Goal: Task Accomplishment & Management: Manage account settings

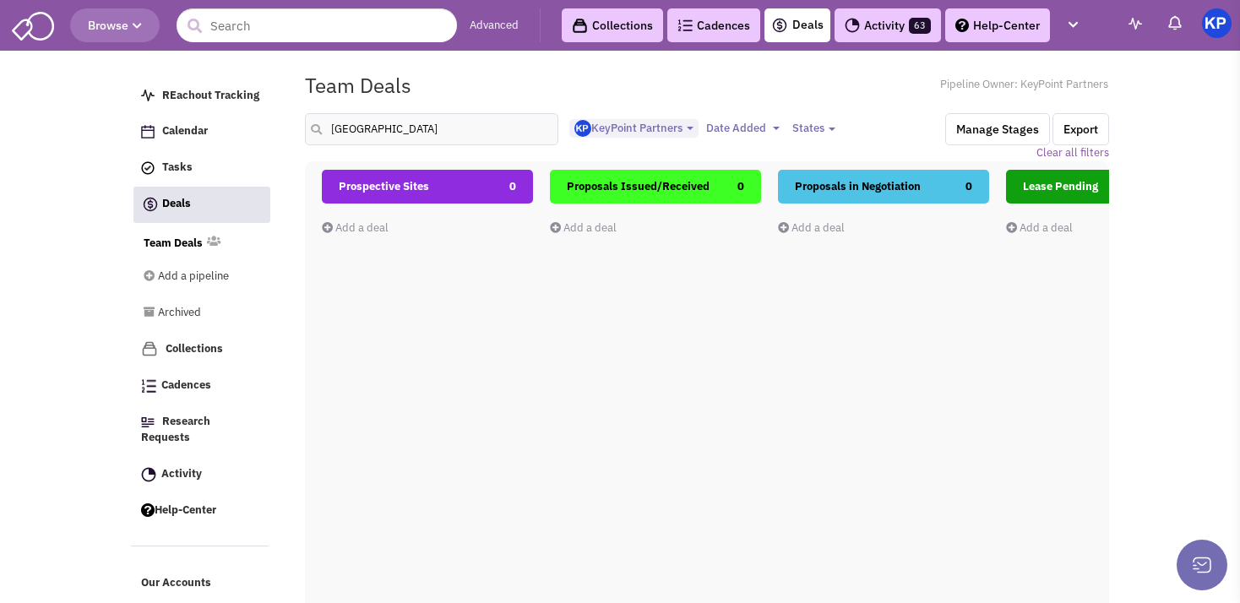
select select "1900"
select select
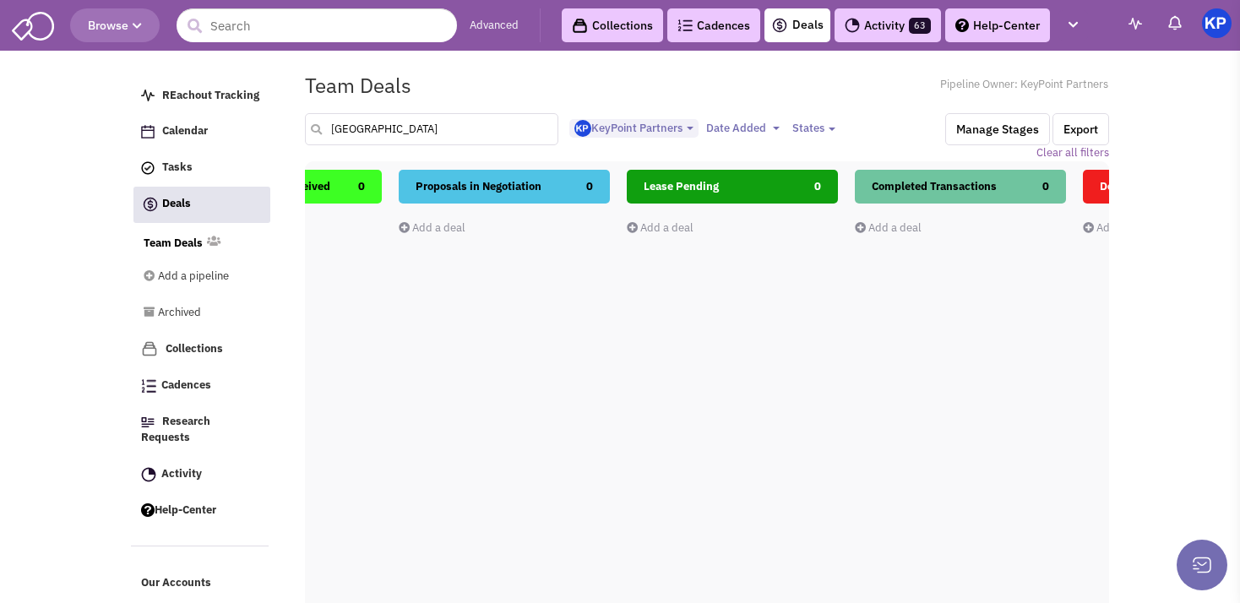
click at [405, 128] on input "[GEOGRAPHIC_DATA]" at bounding box center [431, 129] width 253 height 32
type input "m"
type input "[GEOGRAPHIC_DATA]"
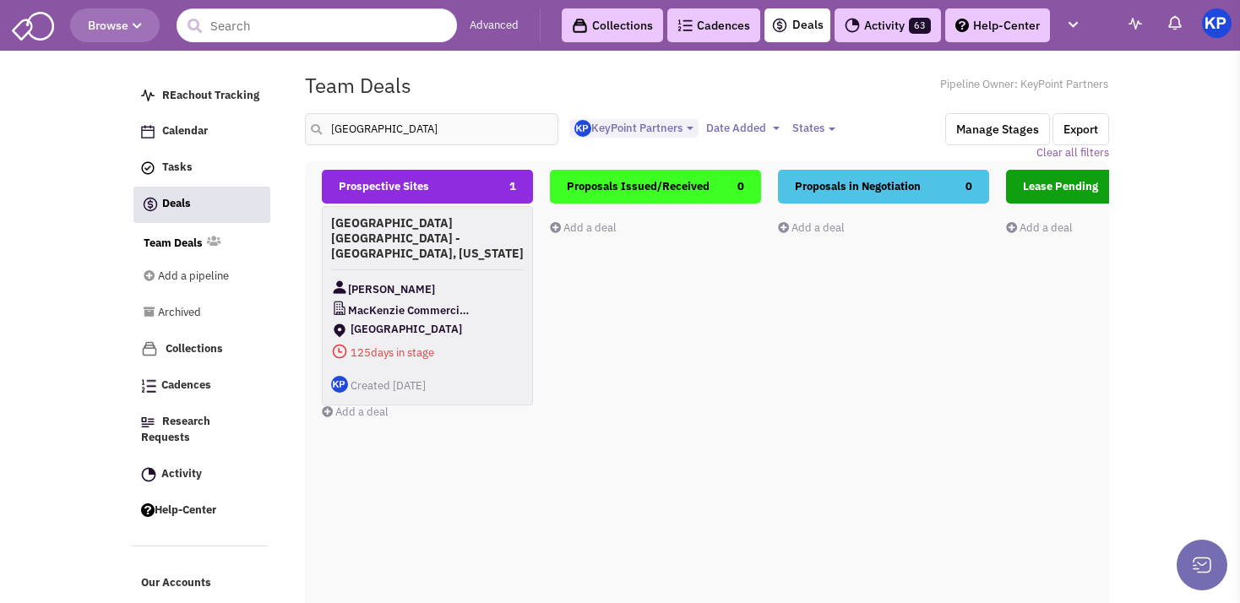
click at [444, 244] on h4 "[GEOGRAPHIC_DATA] [GEOGRAPHIC_DATA] - [GEOGRAPHIC_DATA], [US_STATE]" at bounding box center [427, 238] width 193 height 46
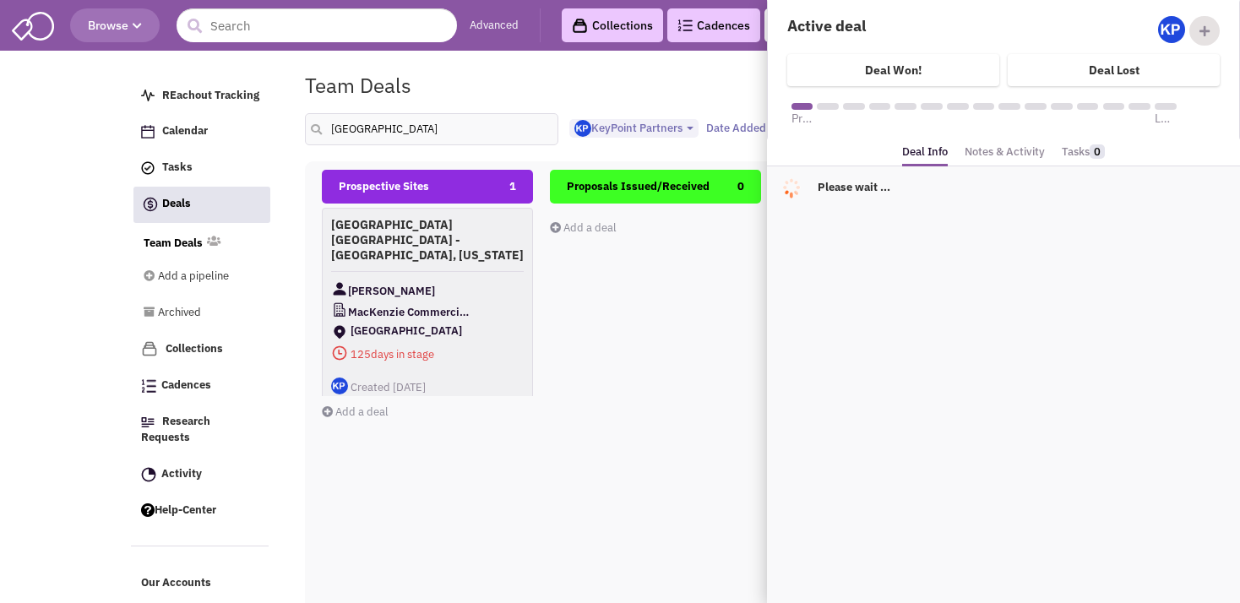
click at [996, 153] on link "Notes & Activity" at bounding box center [1004, 152] width 80 height 24
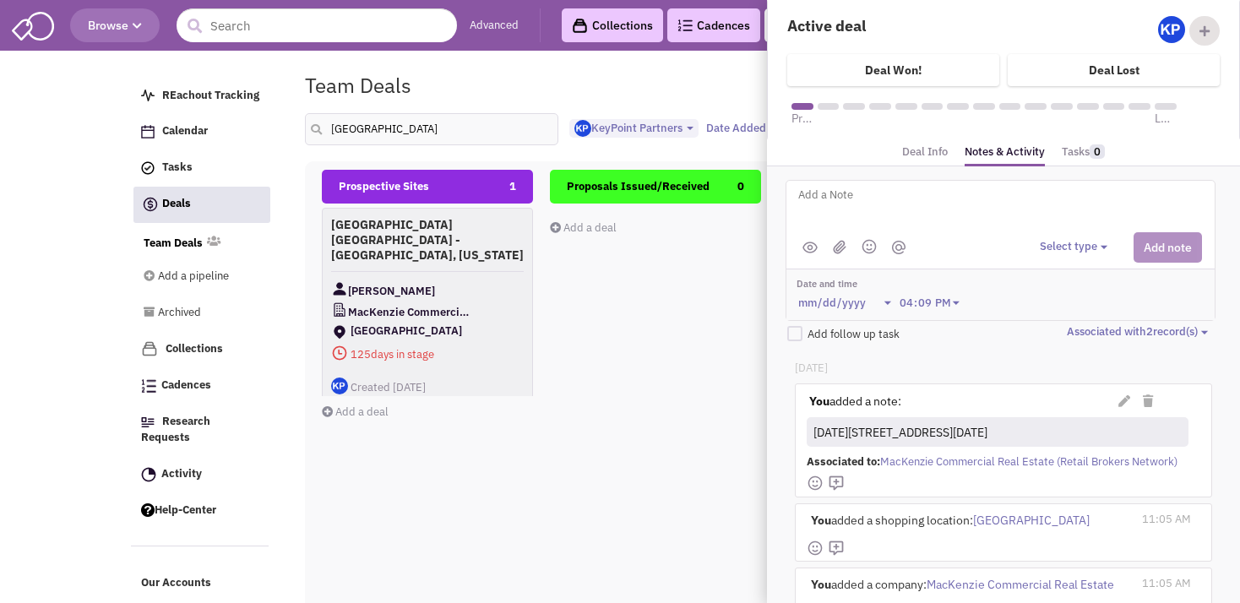
click at [855, 204] on textarea at bounding box center [1005, 208] width 418 height 46
type textarea "[DATE]- ISP sent to Client for review."
click at [1043, 247] on button "Select type" at bounding box center [1076, 247] width 73 height 16
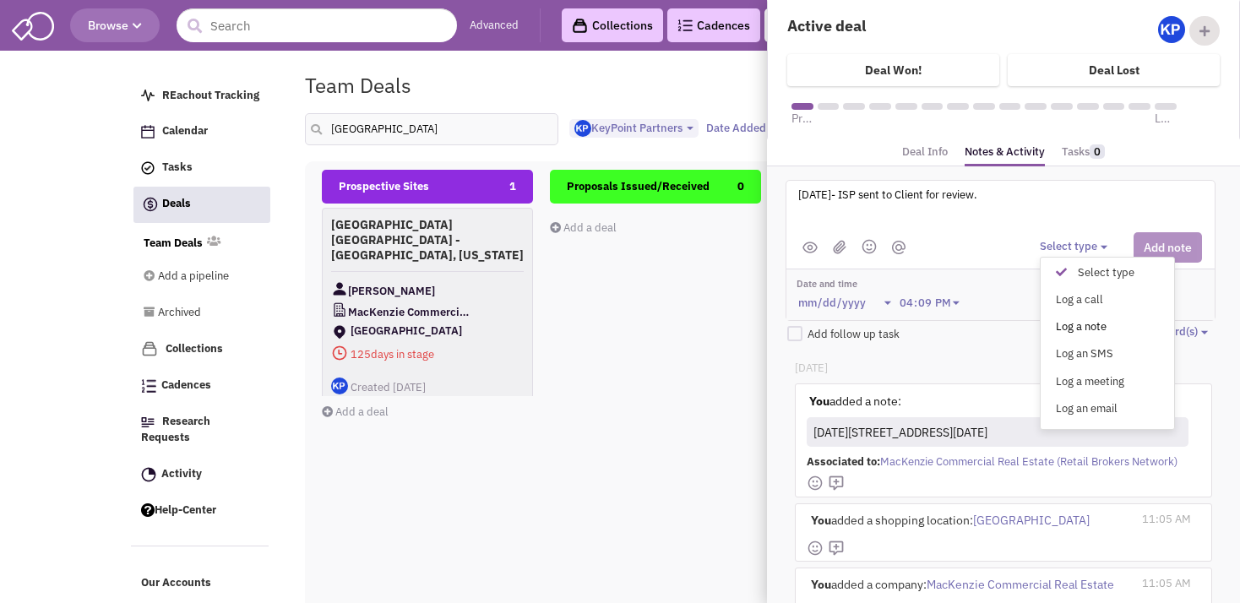
click at [1058, 323] on div "Log a note" at bounding box center [1065, 327] width 41 height 16
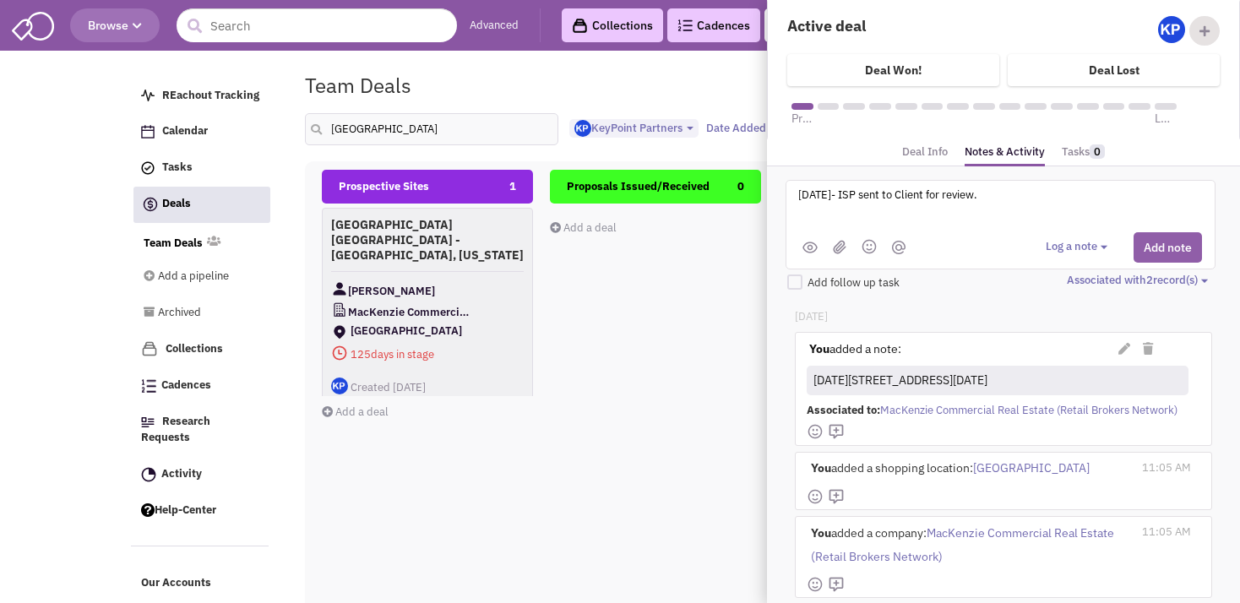
click at [1150, 246] on button "Add note" at bounding box center [1167, 247] width 68 height 30
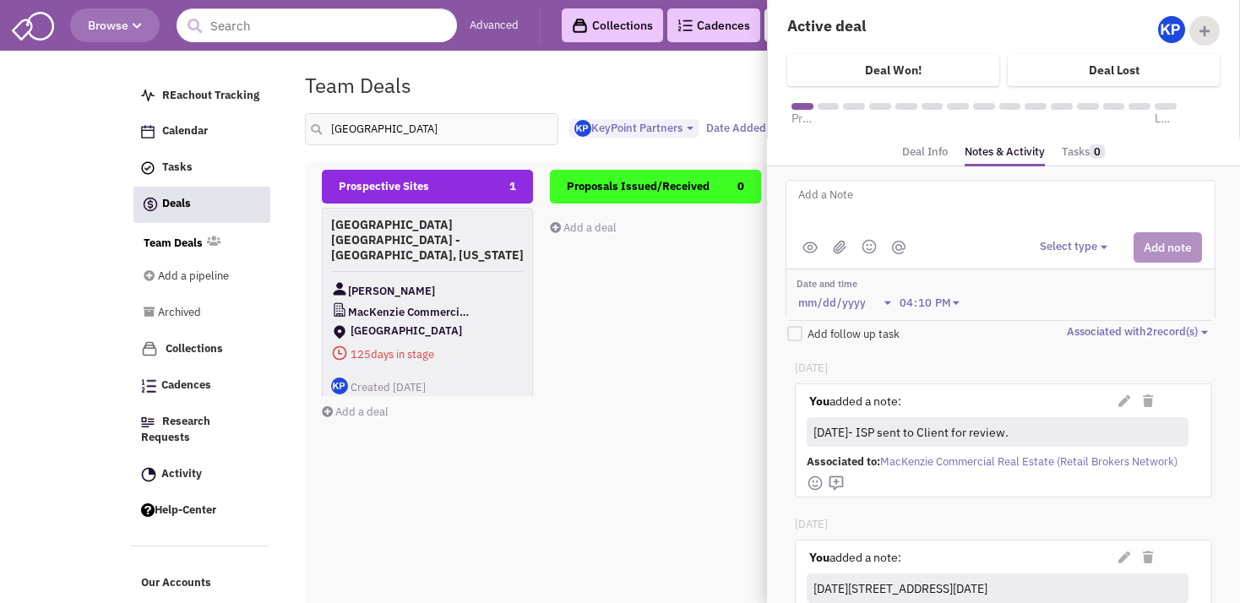
click at [644, 483] on div "Proposals Issued/Received 0 Add a deal Total: $ 0" at bounding box center [655, 470] width 211 height 600
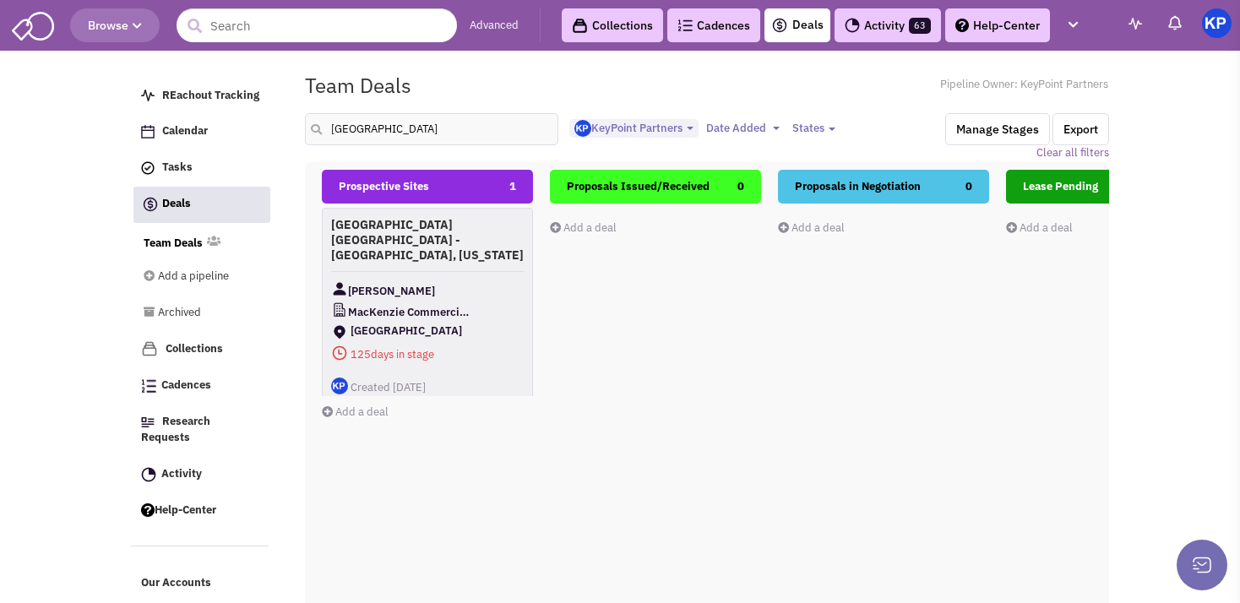
click at [1216, 30] on img at bounding box center [1217, 23] width 30 height 30
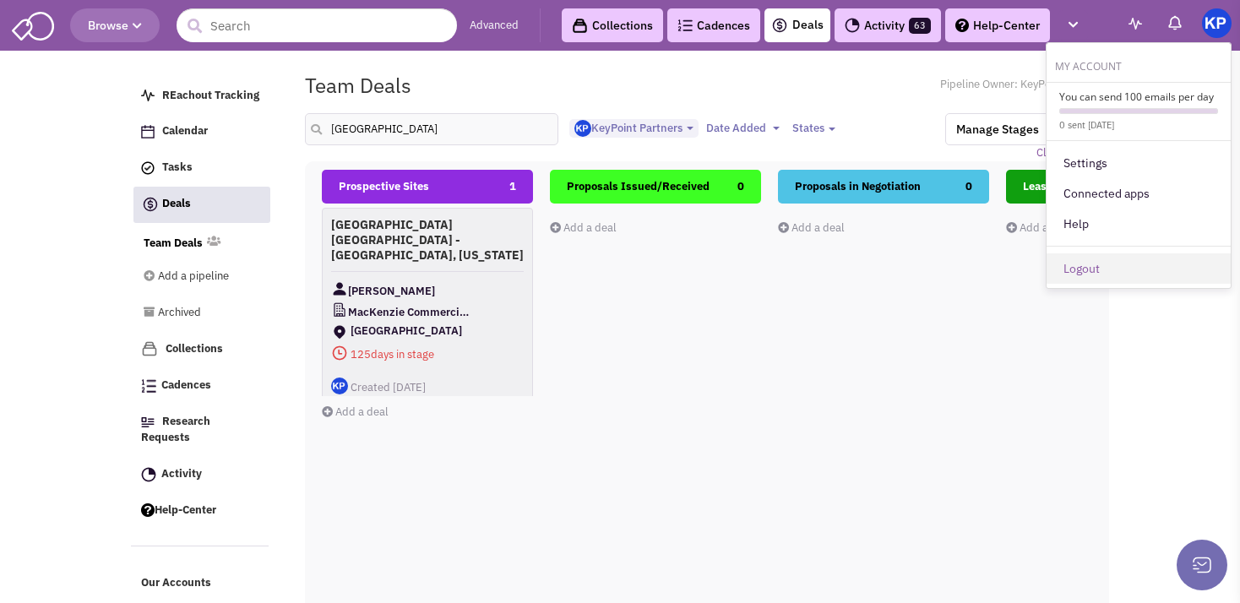
click at [1094, 265] on link "Logout" at bounding box center [1138, 268] width 184 height 30
